Goal: Navigation & Orientation: Find specific page/section

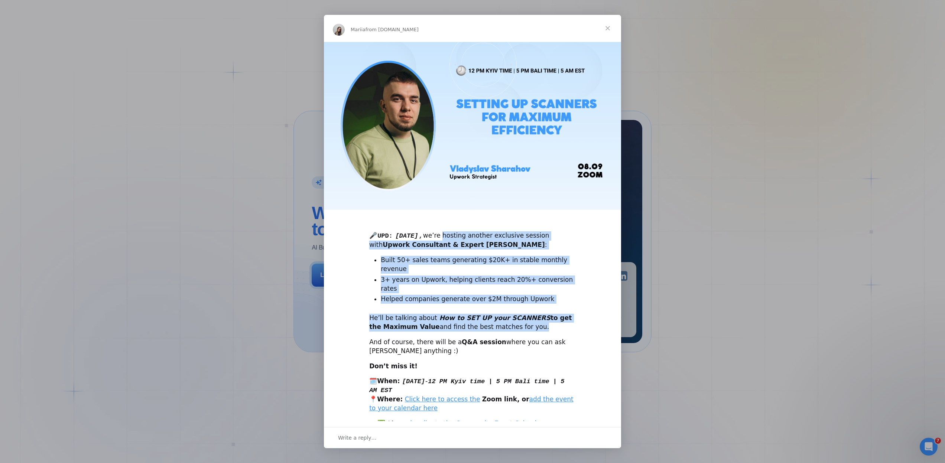
drag, startPoint x: 461, startPoint y: 233, endPoint x: 530, endPoint y: 314, distance: 106.2
click at [532, 316] on div "🎤 UPD: Next Monday , we’re hosting another exclusive session with Upwork Consul…" at bounding box center [472, 242] width 297 height 401
click at [511, 294] on div "🎤 UPD: Next Monday , we’re hosting another exclusive session with Upwork Consul…" at bounding box center [472, 242] width 297 height 401
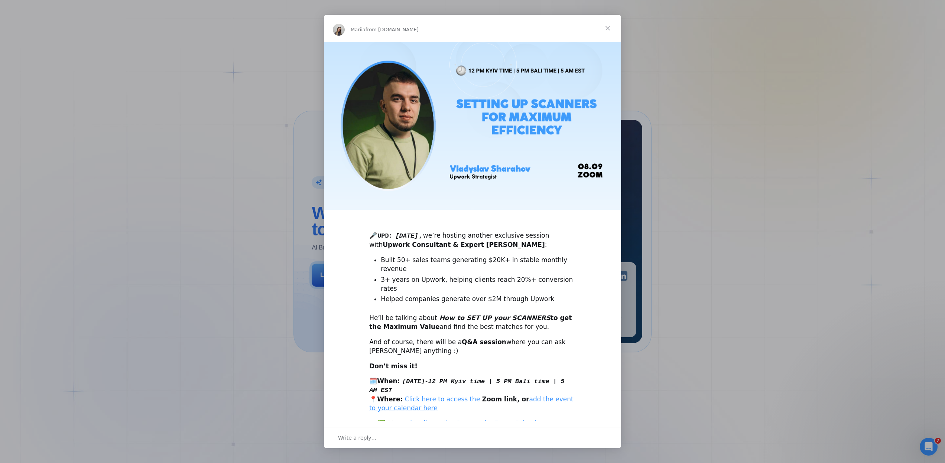
click at [611, 27] on span "Close" at bounding box center [607, 28] width 27 height 27
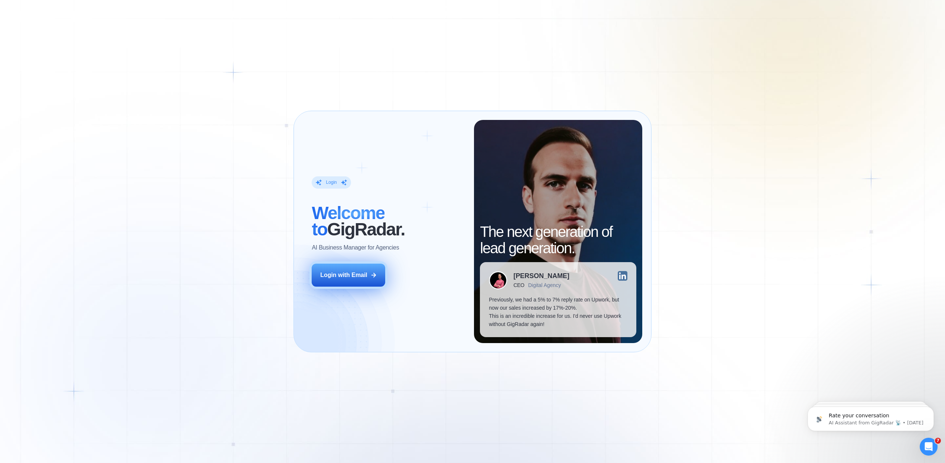
click at [345, 283] on button "Login with Email" at bounding box center [349, 275] width 74 height 23
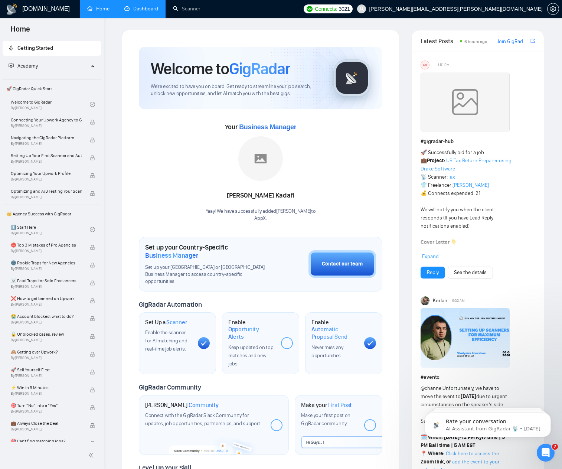
click at [151, 6] on link "Dashboard" at bounding box center [141, 9] width 34 height 6
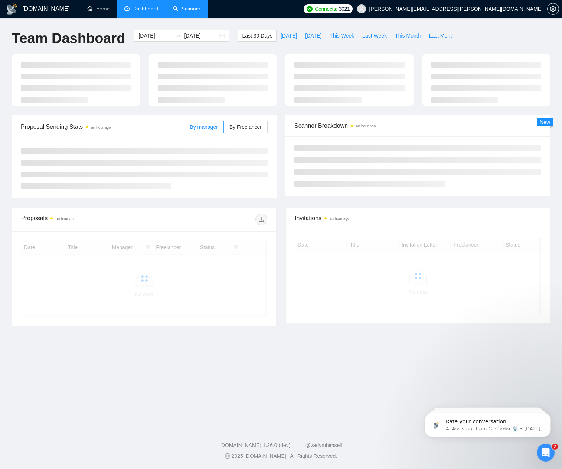
click at [189, 9] on link "Scanner" at bounding box center [186, 9] width 27 height 6
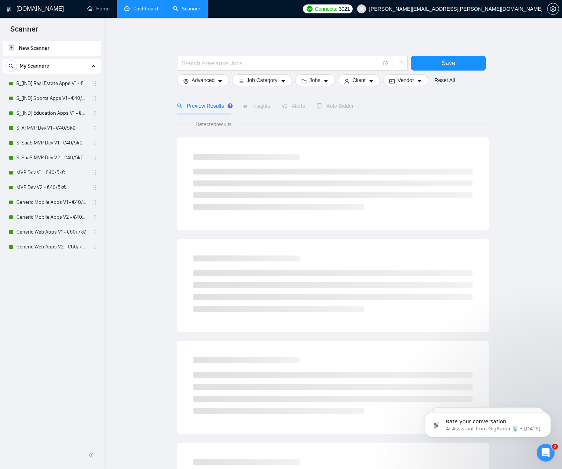
click at [153, 8] on link "Dashboard" at bounding box center [141, 9] width 34 height 6
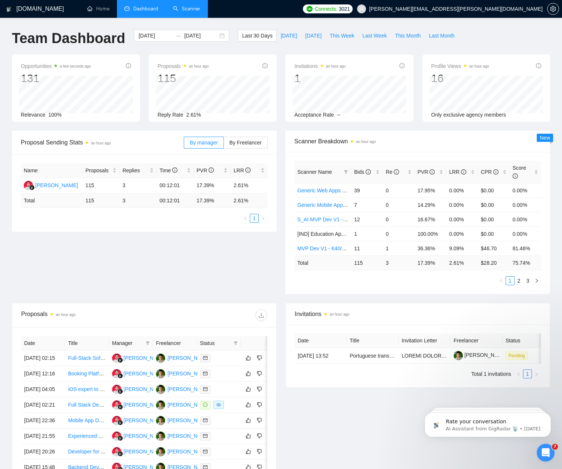
click at [192, 9] on link "Scanner" at bounding box center [186, 9] width 27 height 6
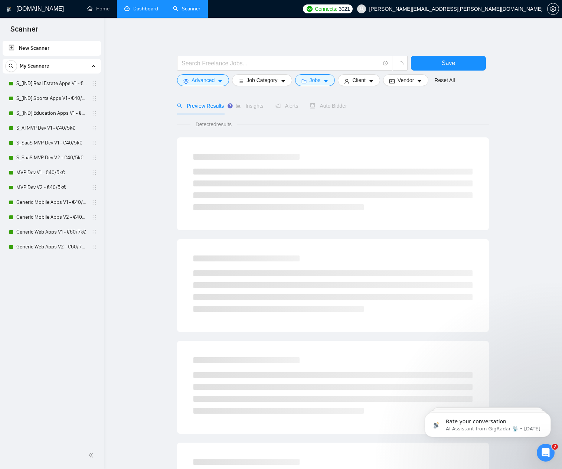
click at [147, 9] on link "Dashboard" at bounding box center [141, 9] width 34 height 6
